Goal: Task Accomplishment & Management: Complete application form

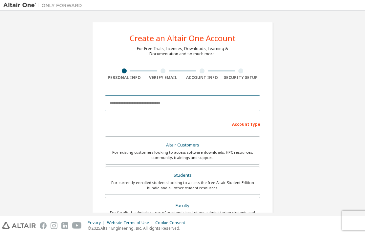
click at [176, 104] on input "email" at bounding box center [183, 103] width 156 height 16
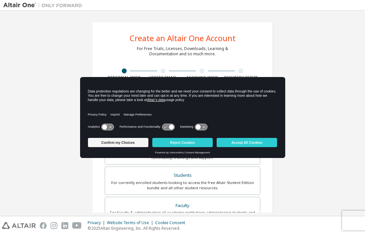
scroll to position [26, 0]
click at [169, 144] on button "Reject Cookies" at bounding box center [182, 142] width 60 height 9
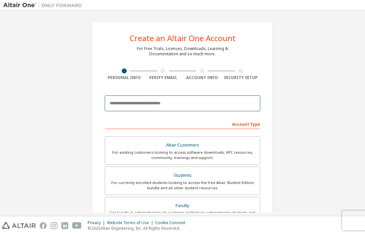
click at [201, 95] on input "email" at bounding box center [183, 103] width 156 height 16
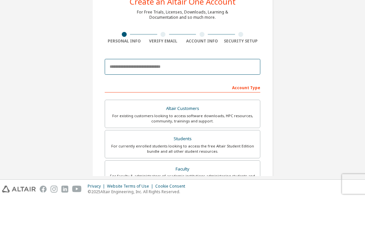
type input "*"
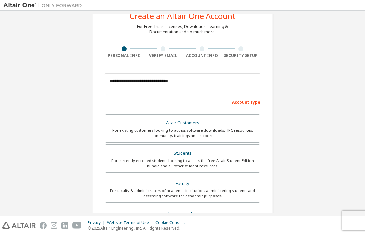
scroll to position [42, 0]
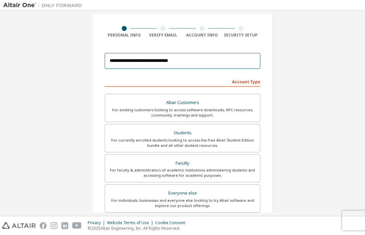
type input "**********"
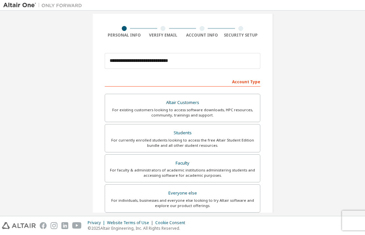
click at [226, 137] on div "For currently enrolled students looking to access the free Altair Student Editi…" at bounding box center [182, 142] width 147 height 11
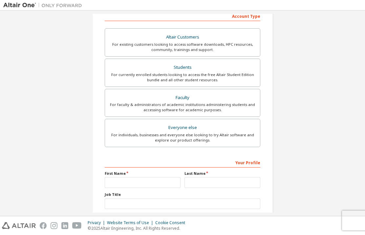
scroll to position [108, 0]
click at [151, 176] on input "text" at bounding box center [143, 181] width 76 height 11
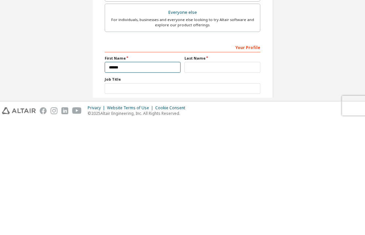
type input "*****"
click at [208, 176] on input "text" at bounding box center [223, 181] width 76 height 11
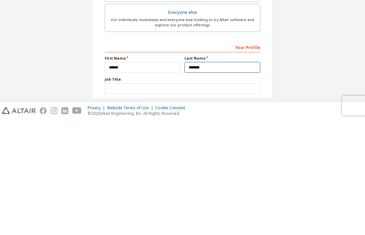
type input "*******"
click at [219, 198] on input "text" at bounding box center [183, 203] width 156 height 11
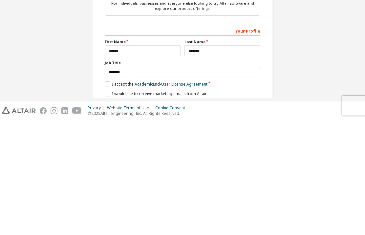
type input "*******"
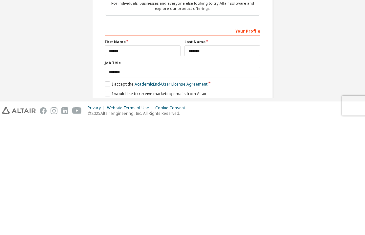
click at [109, 196] on label "I accept the Academic End-User License Agreement" at bounding box center [156, 199] width 103 height 6
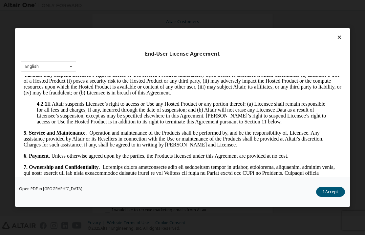
scroll to position [578, 0]
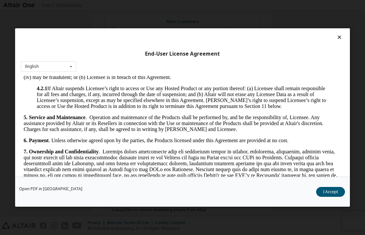
click at [333, 197] on button "I Accept" at bounding box center [330, 192] width 29 height 10
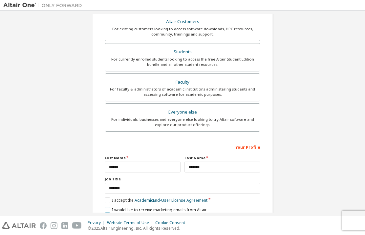
click at [108, 207] on label "I would like to receive marketing emails from Altair" at bounding box center [156, 210] width 102 height 6
click at [189, 216] on button "Next" at bounding box center [182, 221] width 35 height 10
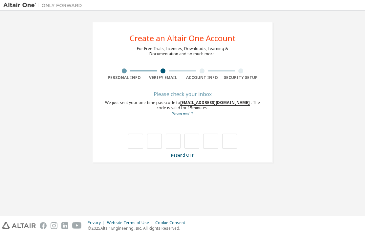
click at [135, 133] on input "text" at bounding box center [135, 140] width 15 height 15
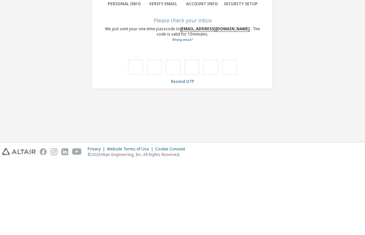
type input "*"
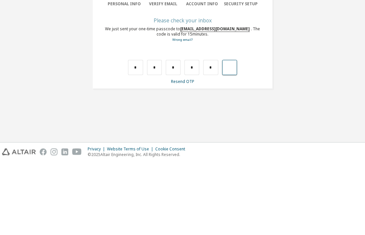
type input "*"
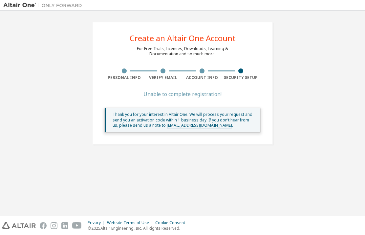
click at [205, 75] on div "Account Info" at bounding box center [202, 77] width 39 height 5
click at [242, 42] on div "Create an Altair One Account For Free Trials, Licenses, Downloads, Learning & D…" at bounding box center [182, 83] width 181 height 123
